Goal: Task Accomplishment & Management: Use online tool/utility

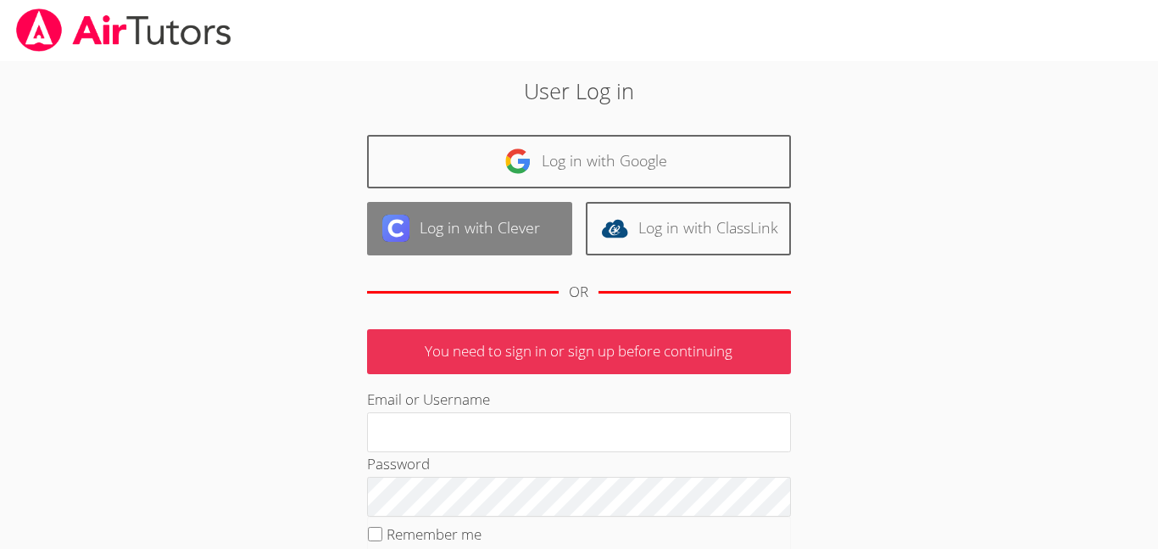
scroll to position [20, 0]
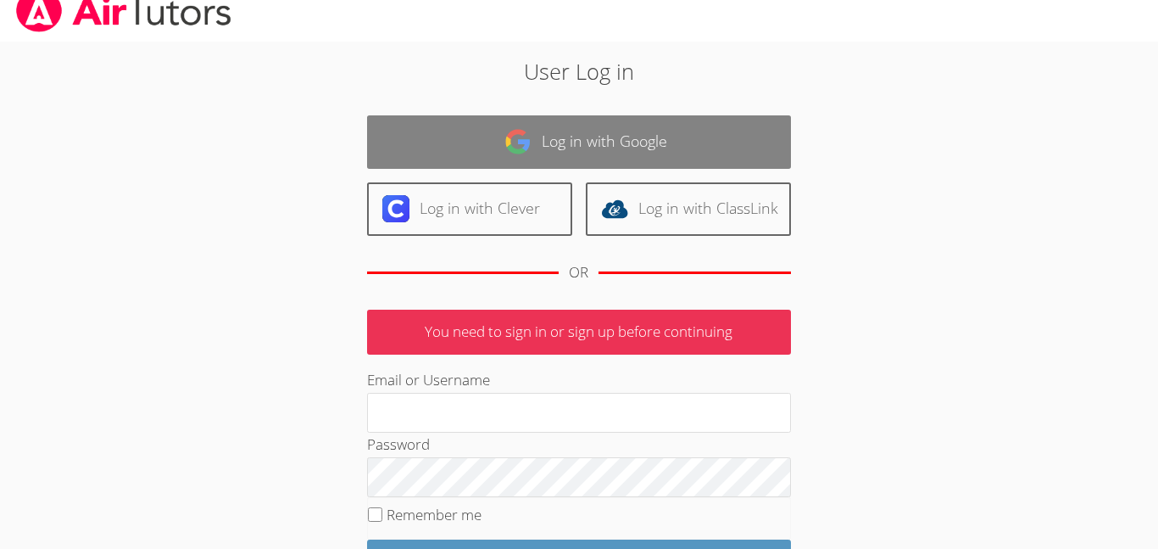
click at [633, 149] on link "Log in with Google" at bounding box center [579, 141] width 424 height 53
click at [627, 155] on link "Log in with Google" at bounding box center [579, 141] width 424 height 53
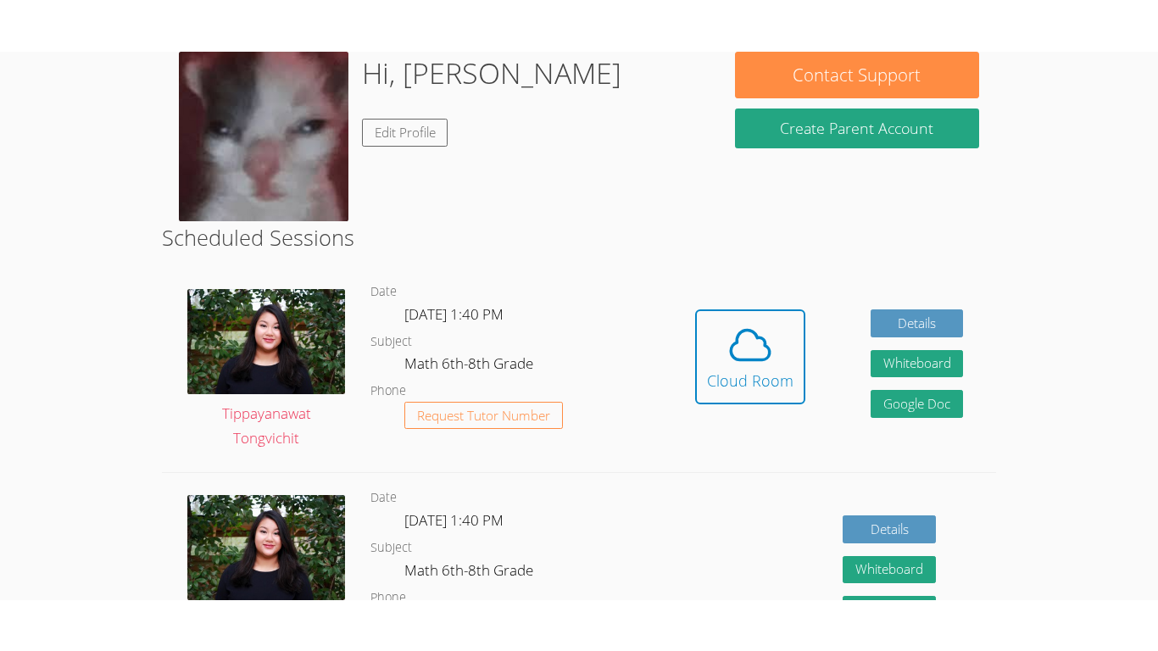
scroll to position [273, 0]
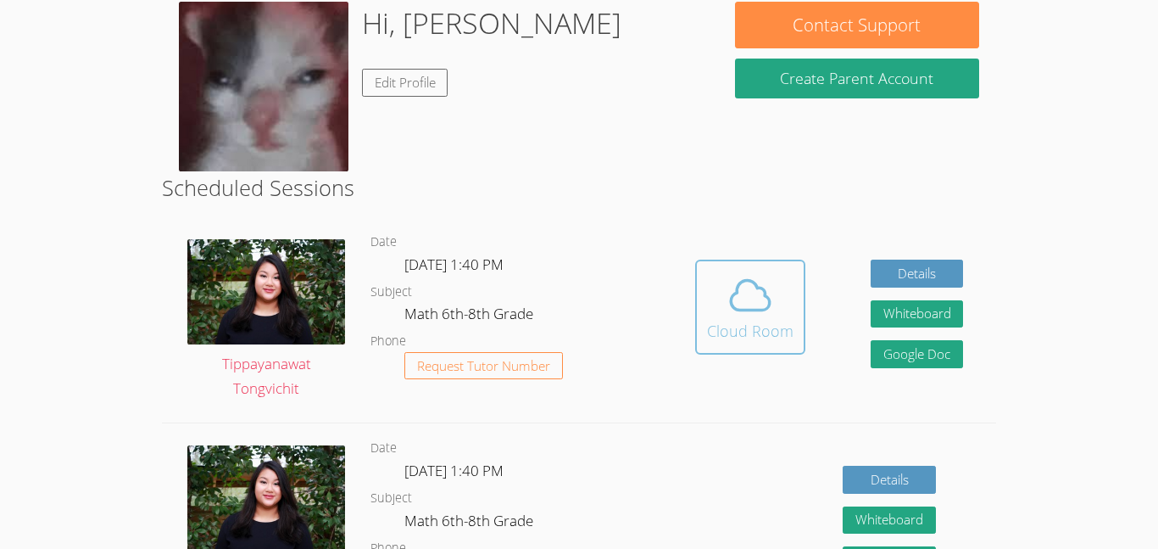
click at [722, 328] on div "Cloud Room" at bounding box center [750, 331] width 86 height 24
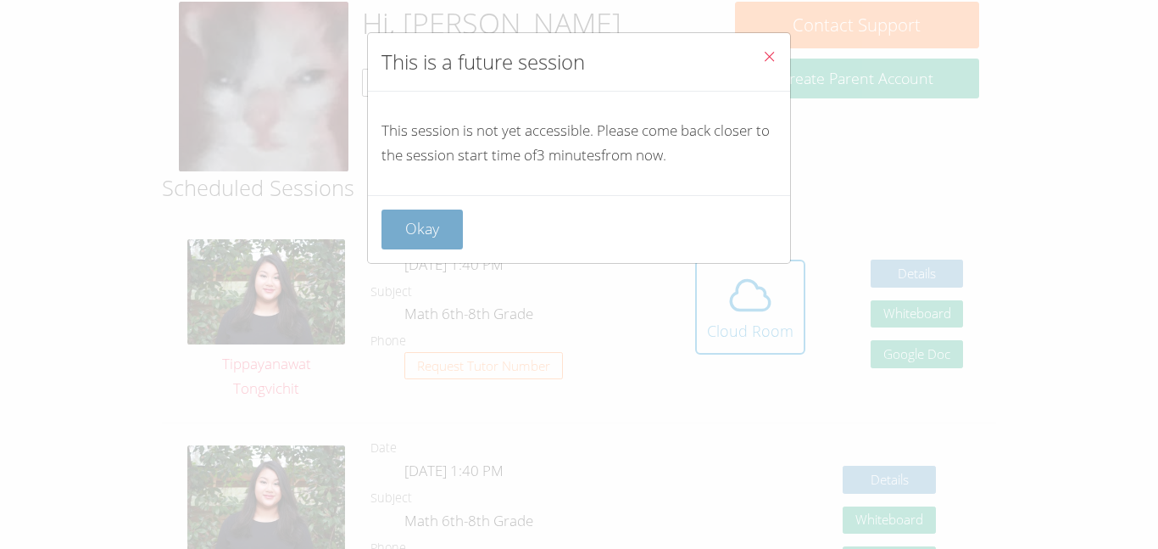
click at [413, 213] on button "Okay" at bounding box center [422, 229] width 81 height 40
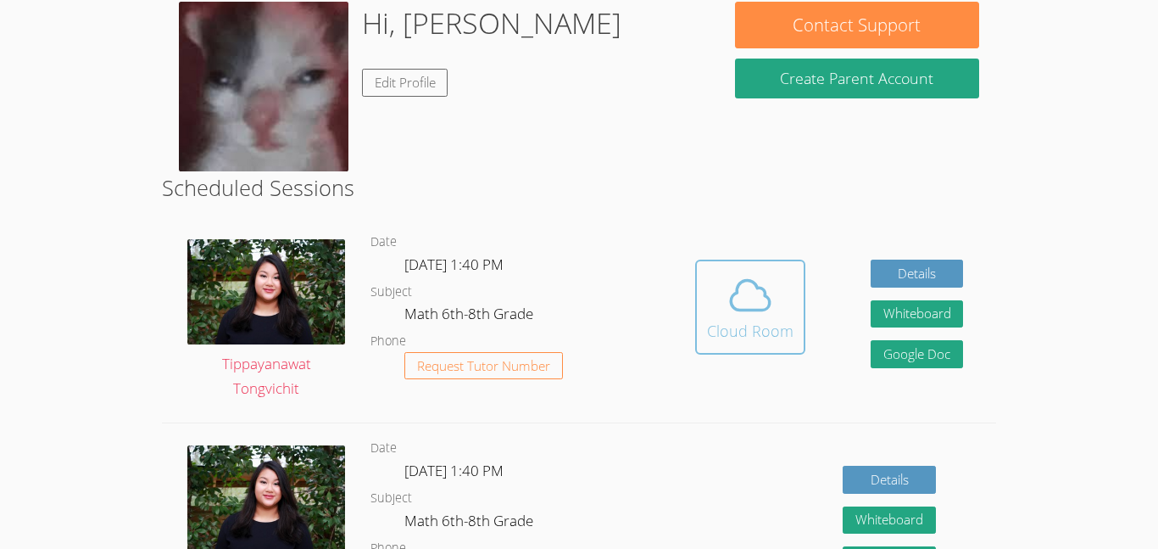
click at [695, 331] on button "Cloud Room" at bounding box center [750, 306] width 110 height 95
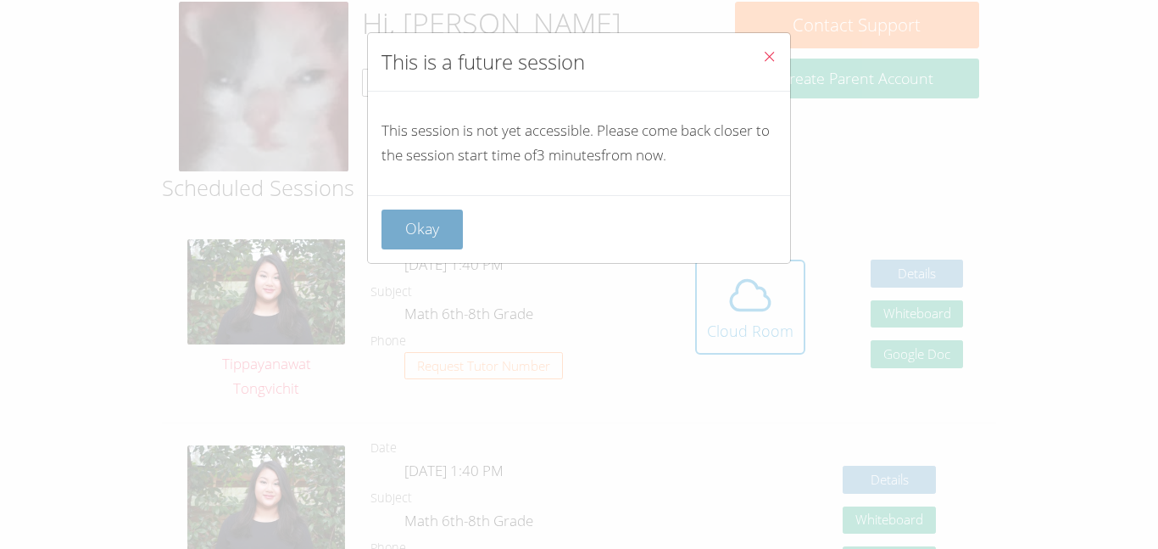
click at [396, 236] on button "Okay" at bounding box center [422, 229] width 81 height 40
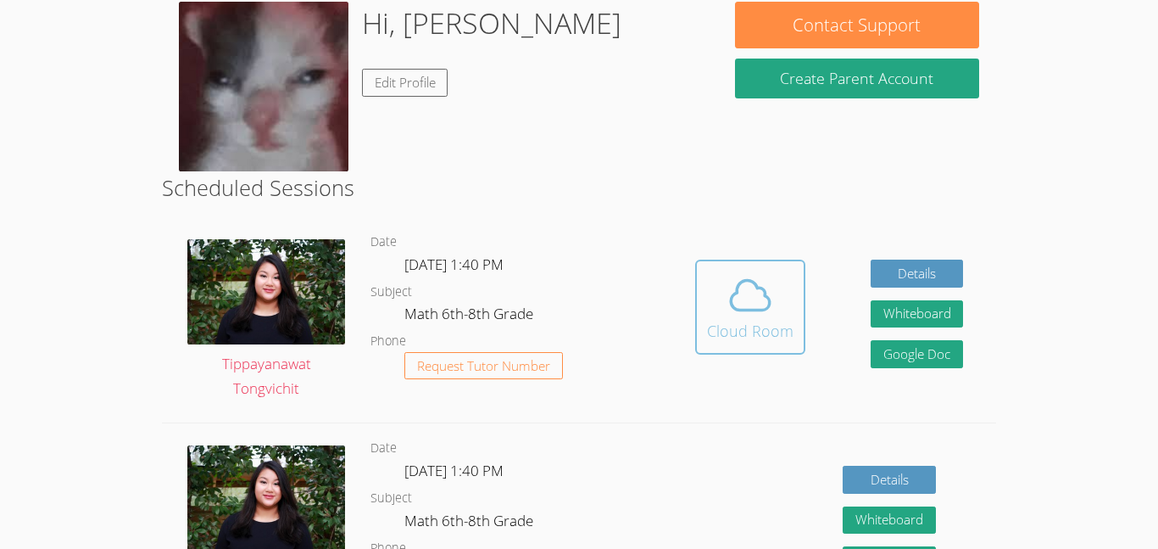
click at [724, 274] on span at bounding box center [750, 294] width 86 height 47
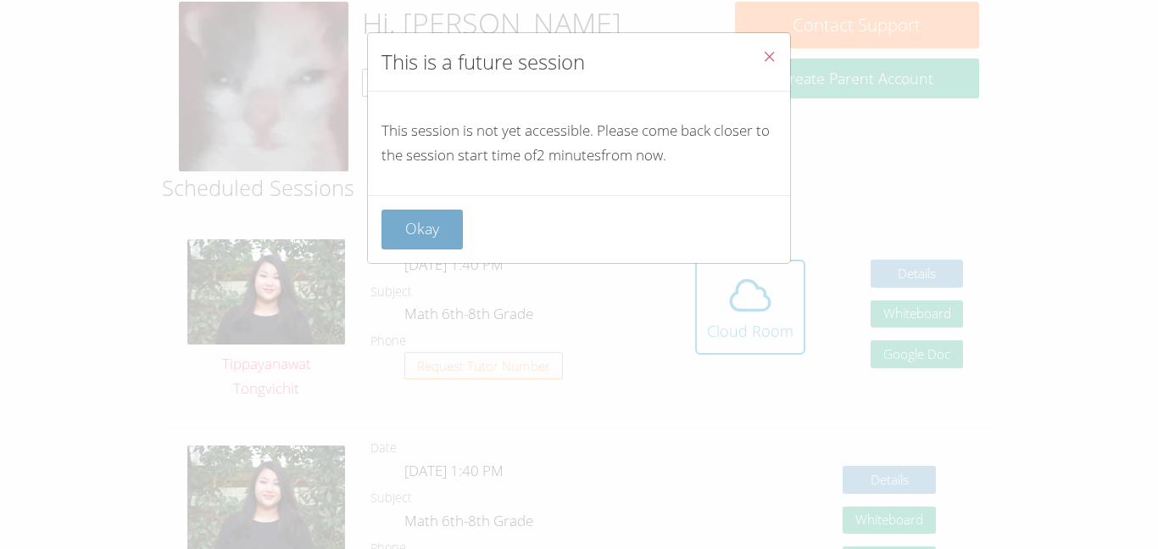
click at [445, 213] on button "Okay" at bounding box center [422, 229] width 81 height 40
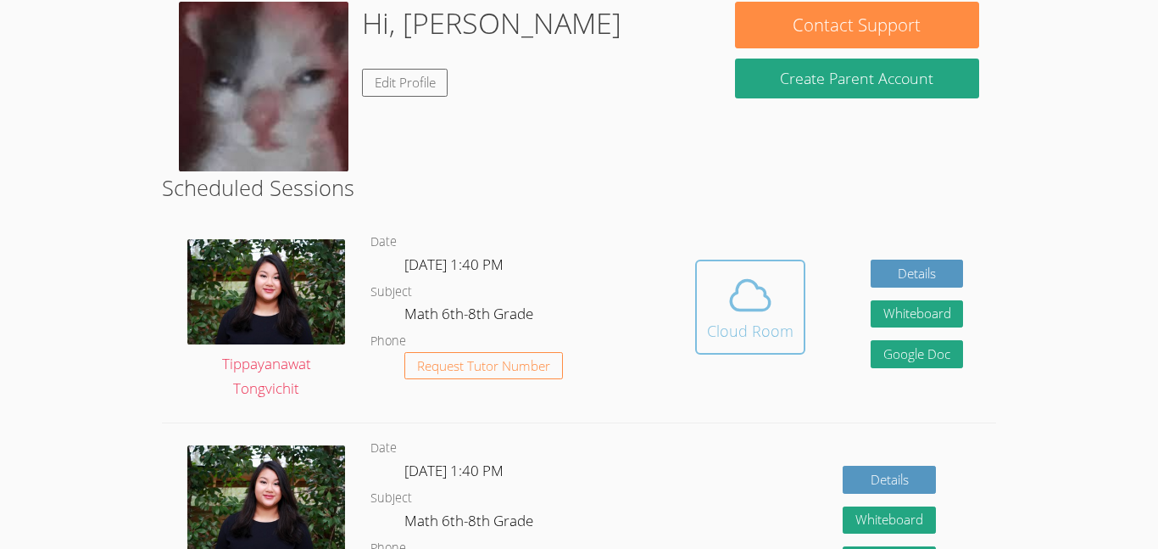
click at [711, 293] on span at bounding box center [750, 294] width 86 height 47
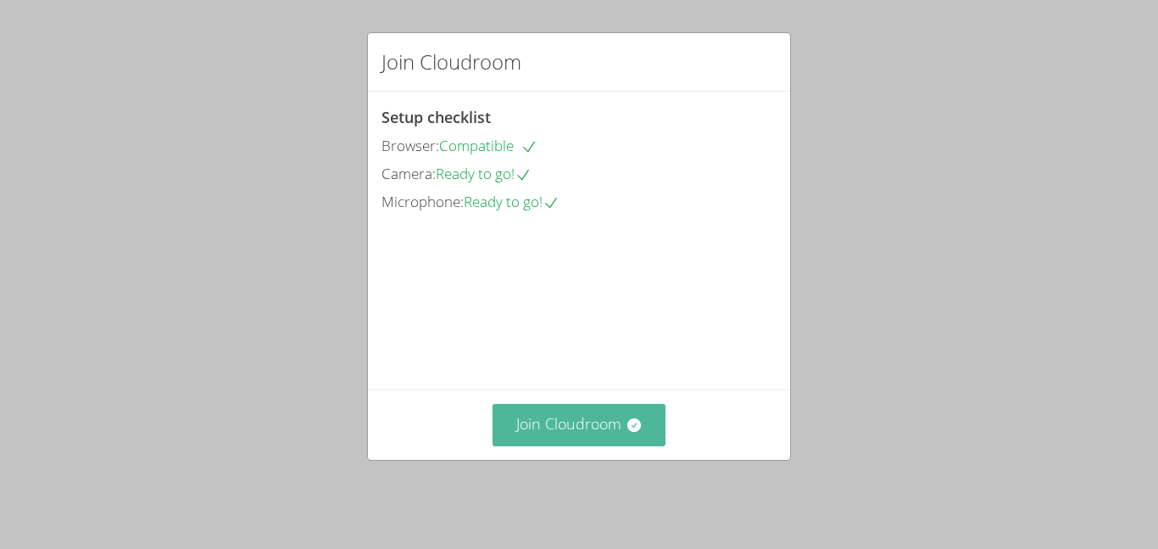
click at [607, 444] on button "Join Cloudroom" at bounding box center [580, 425] width 174 height 42
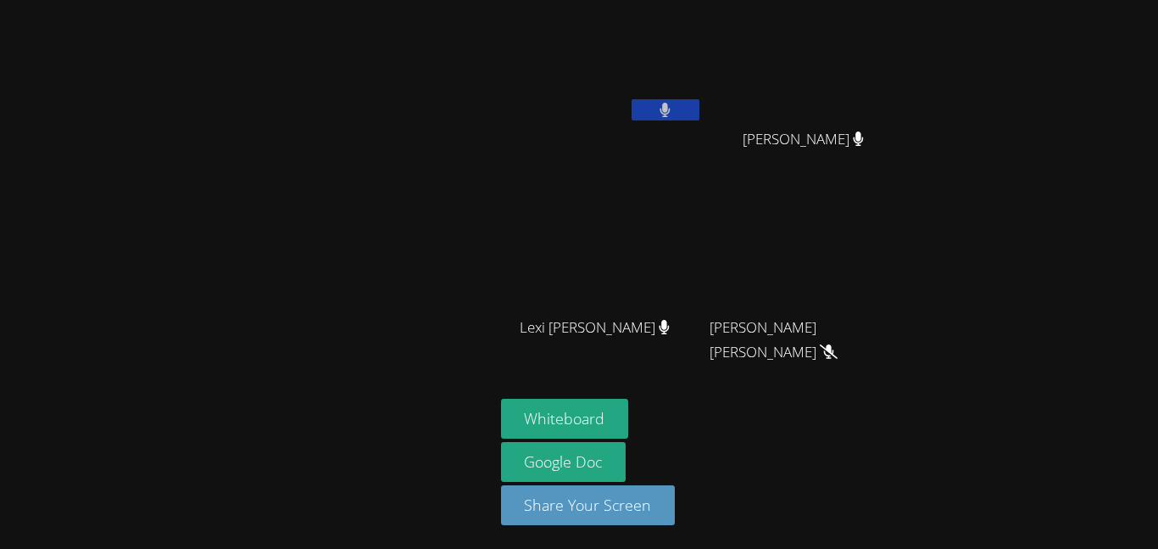
click at [652, 111] on button at bounding box center [666, 109] width 68 height 21
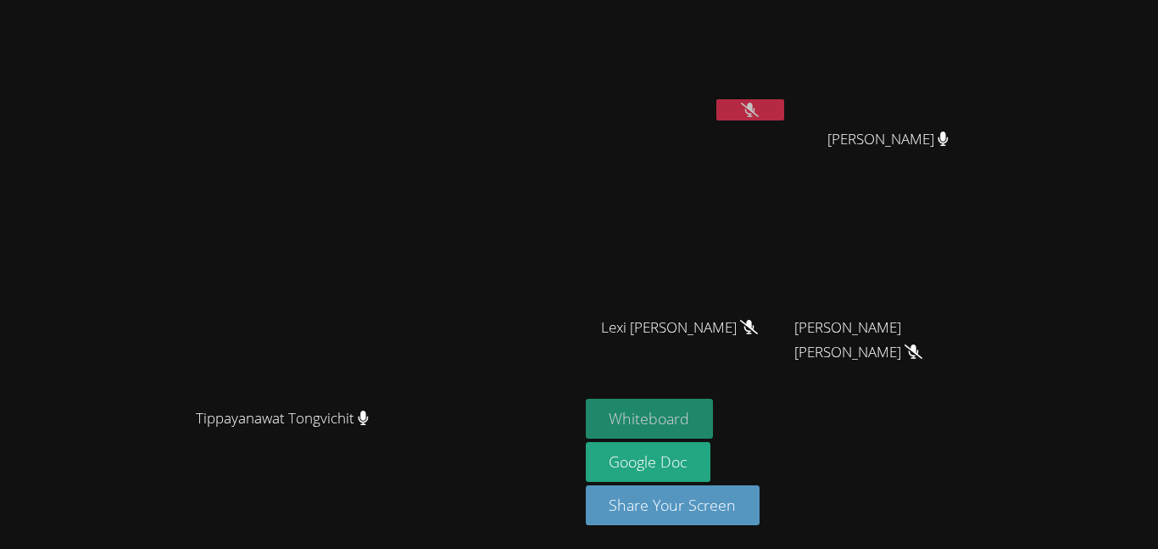
click at [714, 415] on button "Whiteboard" at bounding box center [650, 419] width 128 height 40
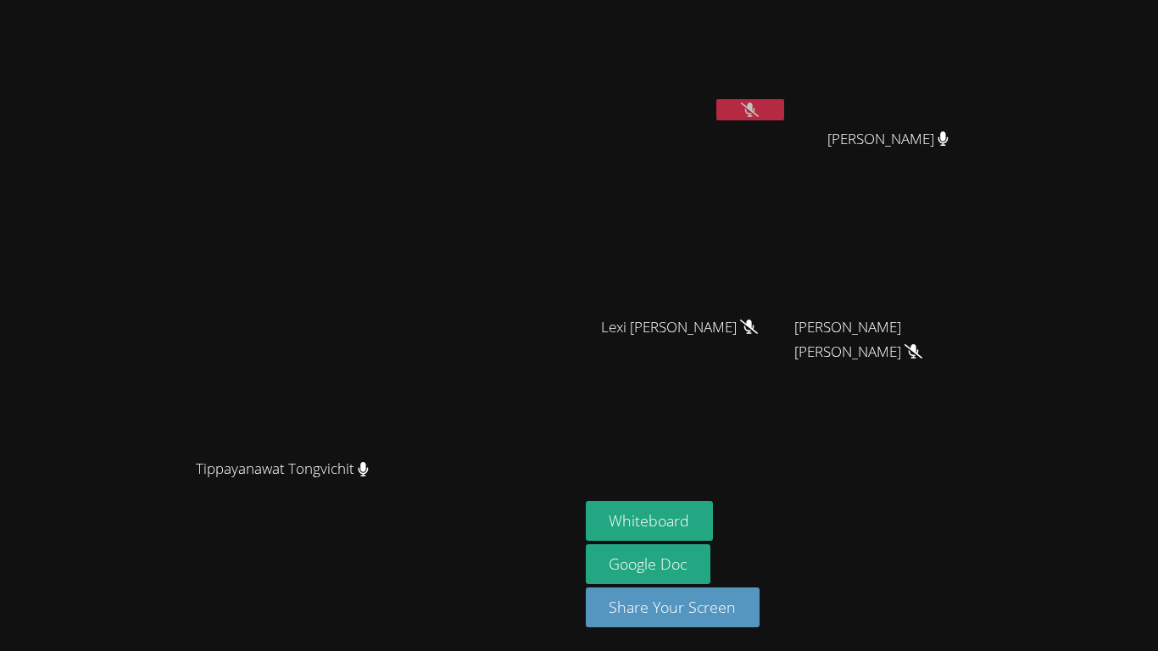
click at [784, 112] on button at bounding box center [751, 109] width 68 height 21
click at [759, 112] on icon at bounding box center [750, 110] width 18 height 14
click at [784, 114] on button at bounding box center [751, 109] width 68 height 21
click at [784, 124] on div at bounding box center [751, 111] width 68 height 25
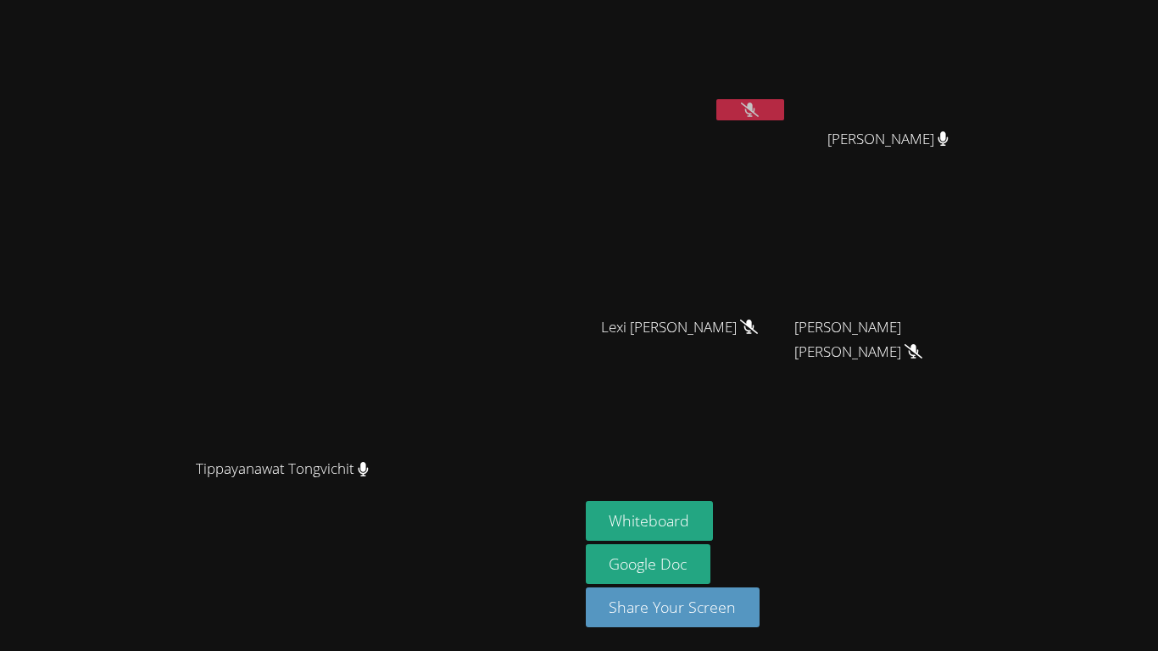
click at [784, 114] on button at bounding box center [751, 109] width 68 height 21
click at [784, 117] on button at bounding box center [751, 109] width 68 height 21
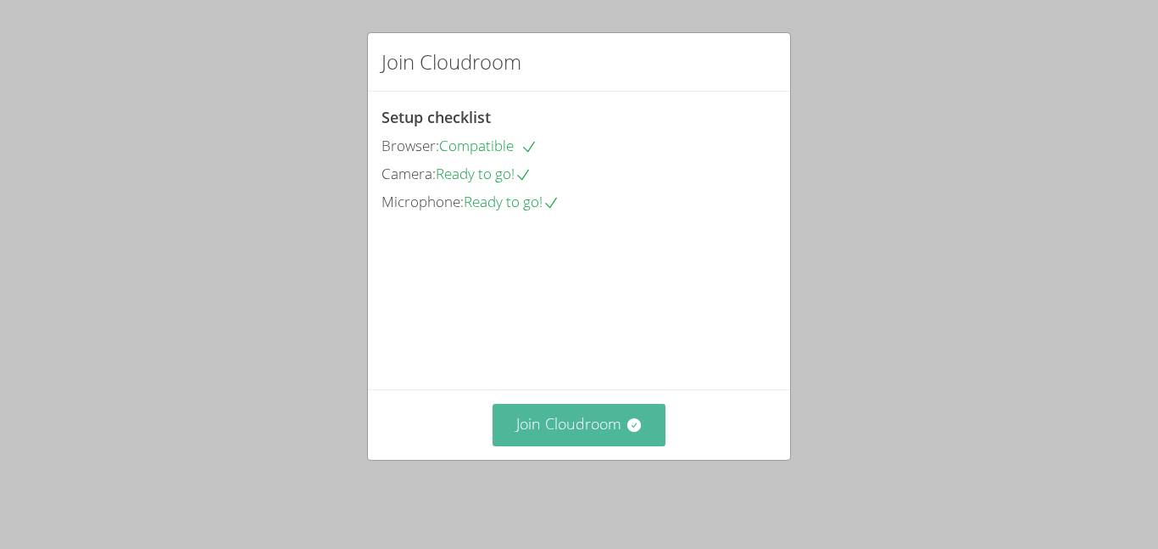
click at [572, 437] on button "Join Cloudroom" at bounding box center [580, 425] width 174 height 42
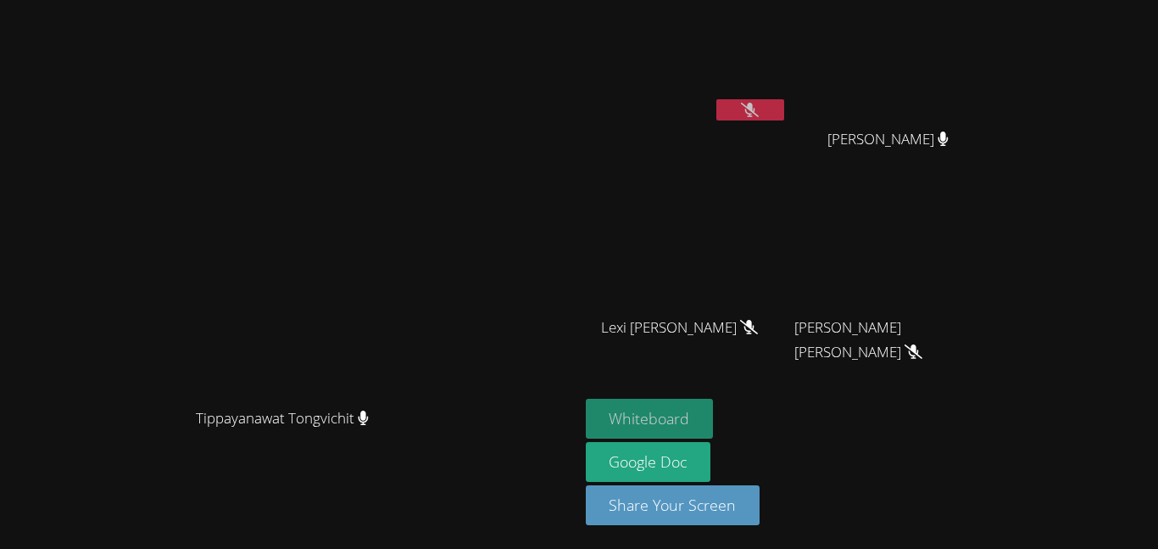
click at [714, 415] on button "Whiteboard" at bounding box center [650, 419] width 128 height 40
click at [759, 105] on icon at bounding box center [750, 110] width 18 height 14
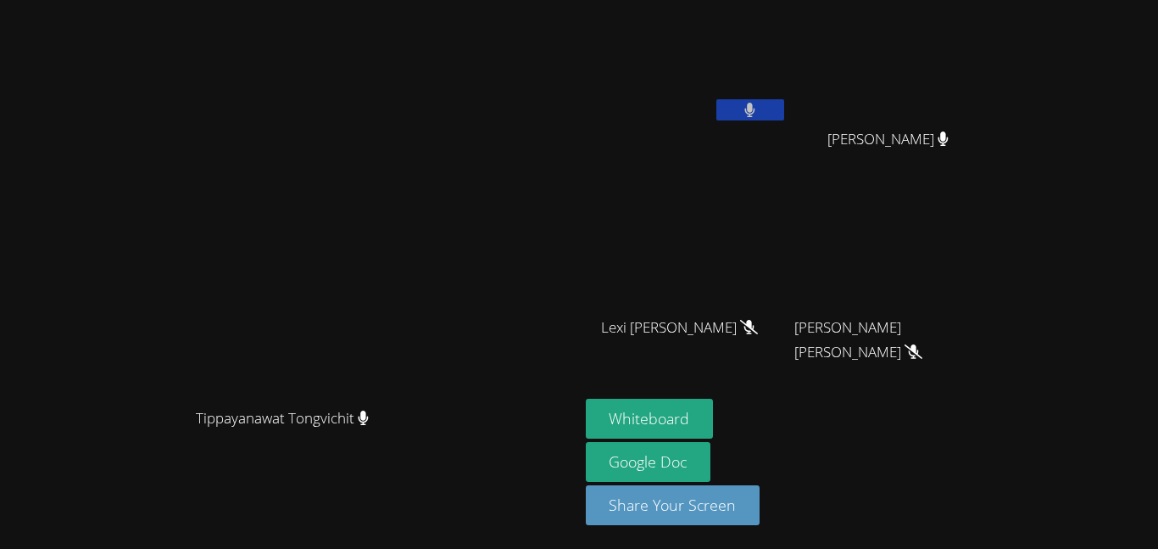
click at [756, 105] on icon at bounding box center [750, 110] width 10 height 14
click at [784, 101] on button at bounding box center [751, 109] width 68 height 21
click at [784, 105] on button at bounding box center [751, 109] width 68 height 21
click at [784, 116] on button at bounding box center [751, 109] width 68 height 21
click at [784, 117] on button at bounding box center [751, 109] width 68 height 21
